Goal: Task Accomplishment & Management: Manage account settings

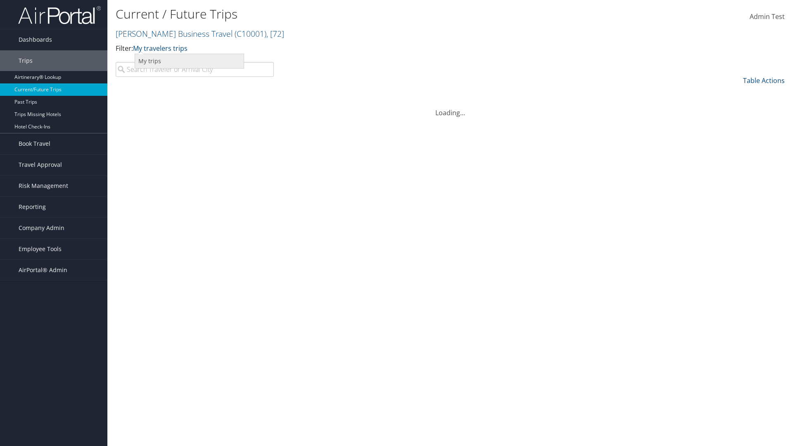
click at [189, 61] on link "My trips" at bounding box center [189, 61] width 109 height 14
click at [147, 48] on link "My trips" at bounding box center [145, 48] width 25 height 9
click at [0, 0] on link "My travelers trips" at bounding box center [0, 0] width 0 height 0
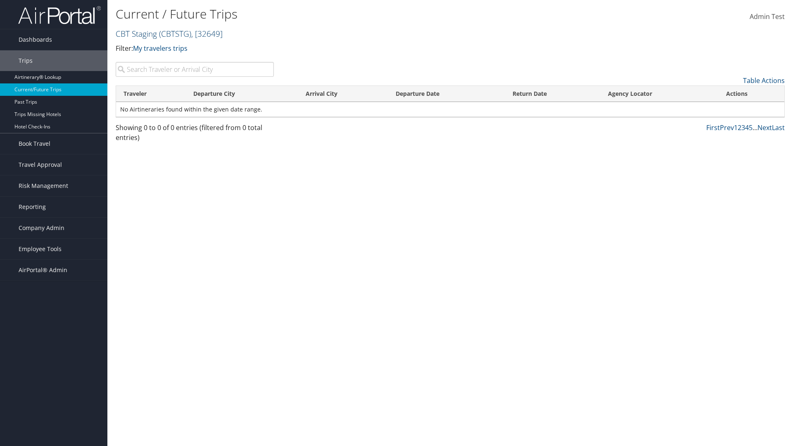
click at [136, 33] on link "CBT Staging ( CBTSTG ) , [ 32649 ]" at bounding box center [169, 33] width 107 height 11
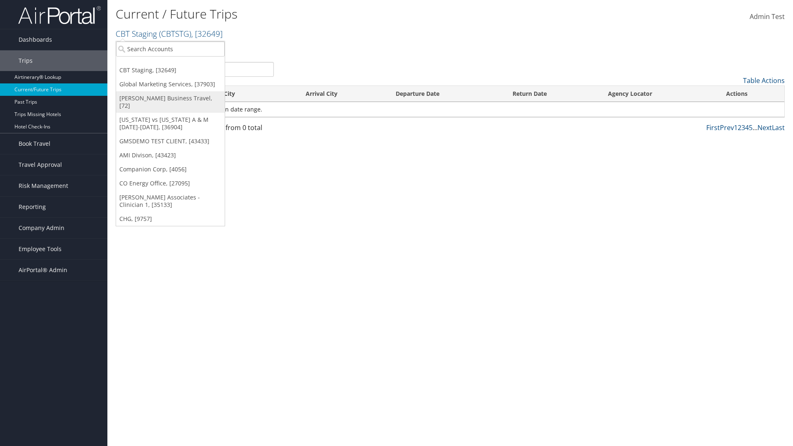
click at [170, 98] on link "[PERSON_NAME] Business Travel, [72]" at bounding box center [170, 101] width 109 height 21
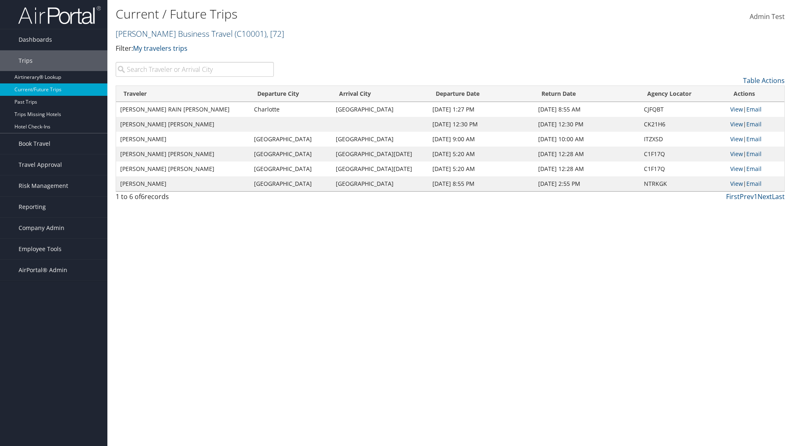
click at [170, 33] on link "Christopherson Business Travel ( C10001 ) , [ 72 ]" at bounding box center [200, 33] width 169 height 11
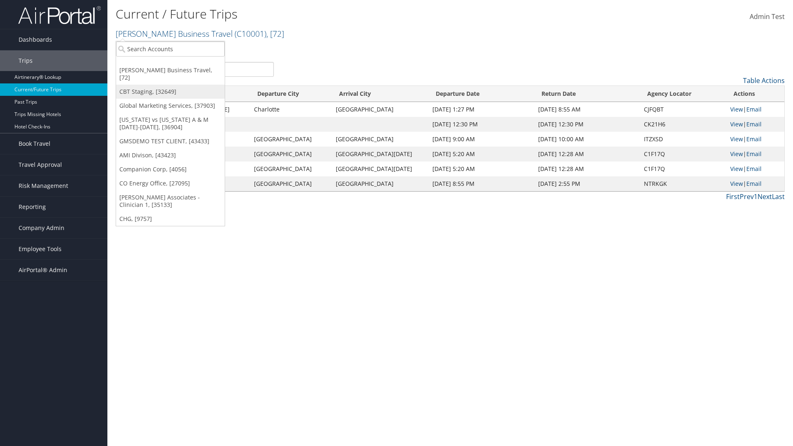
click at [170, 85] on link "CBT Staging, [32649]" at bounding box center [170, 92] width 109 height 14
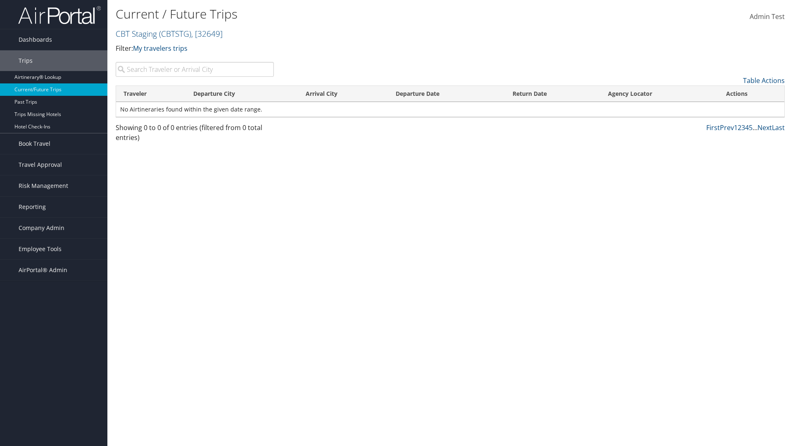
click at [151, 94] on th "Traveler" at bounding box center [151, 94] width 70 height 16
click at [242, 94] on th "Departure City" at bounding box center [242, 94] width 113 height 16
click at [343, 94] on th "Arrival City" at bounding box center [343, 94] width 90 height 16
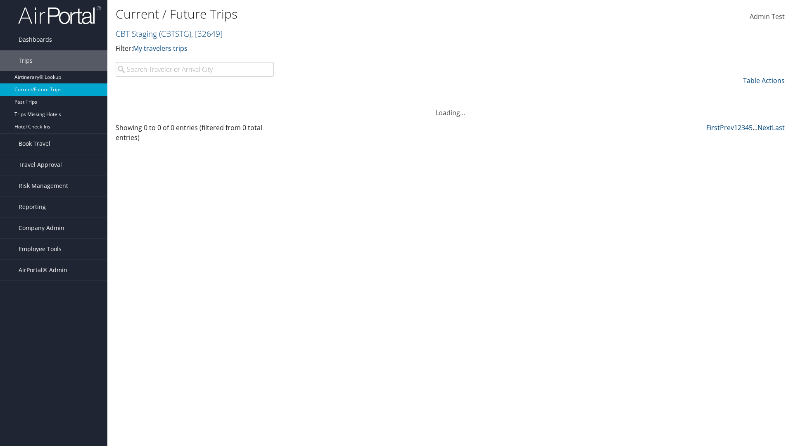
click at [343, 94] on th "Arrival City" at bounding box center [343, 94] width 90 height 16
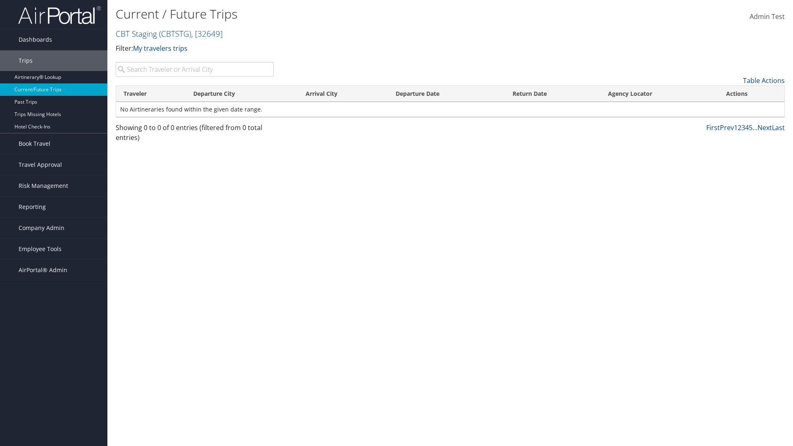
click at [446, 94] on th "Departure Date" at bounding box center [446, 94] width 117 height 16
click at [553, 94] on th "Return Date" at bounding box center [552, 94] width 95 height 16
